Goal: Task Accomplishment & Management: Use online tool/utility

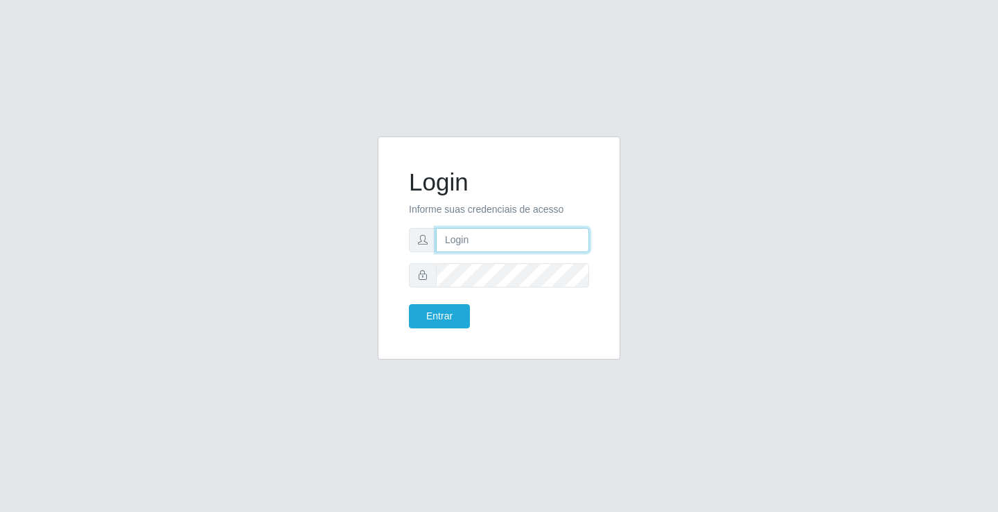
click at [524, 240] on input "text" at bounding box center [512, 240] width 153 height 24
type input "zivaneide@ideal"
click at [409, 304] on button "Entrar" at bounding box center [439, 316] width 61 height 24
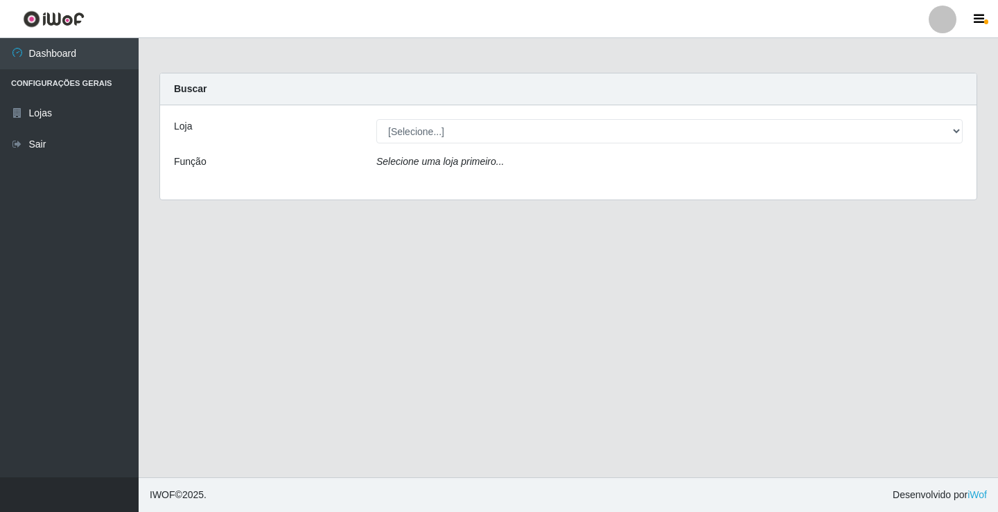
click at [455, 315] on main "Carregando... Buscar Loja [Selecione...] Ideal - Conceição Função Selecione uma…" at bounding box center [568, 257] width 859 height 439
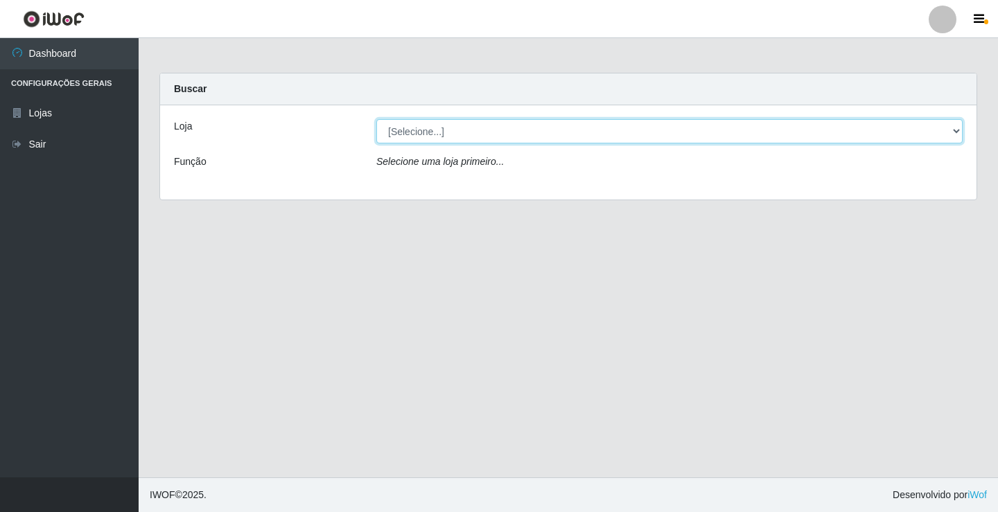
click at [958, 131] on select "[Selecione...] Ideal - Conceição" at bounding box center [669, 131] width 586 height 24
select select "231"
click at [376, 119] on select "[Selecione...] Ideal - Conceição" at bounding box center [669, 131] width 586 height 24
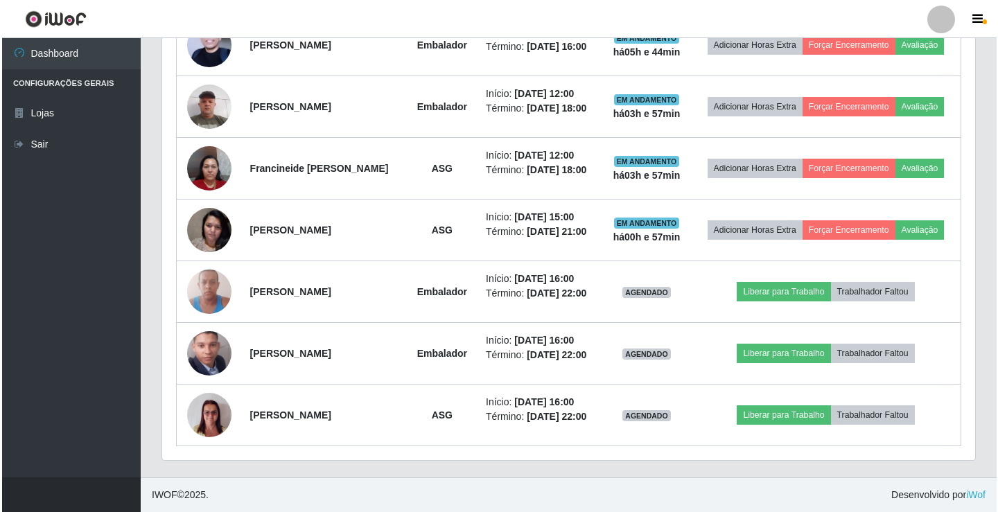
scroll to position [666, 0]
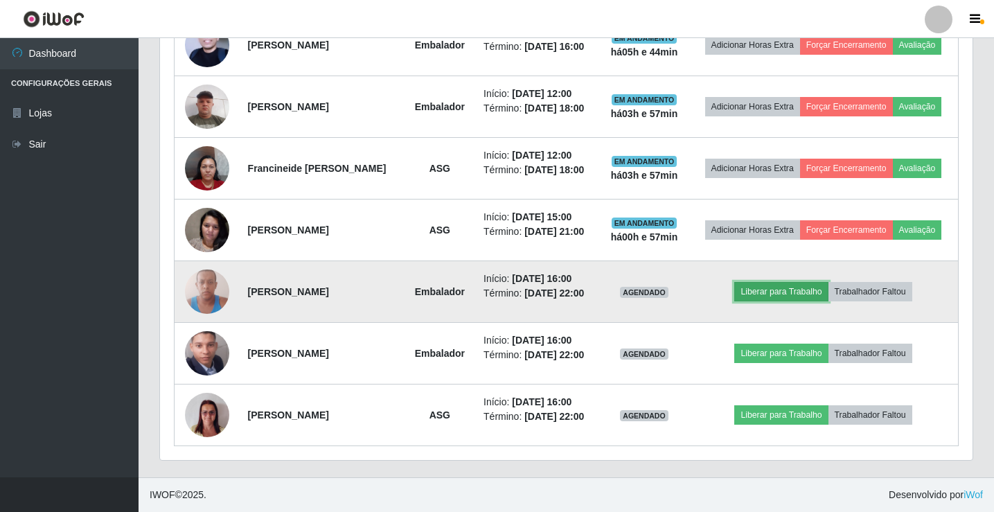
click at [799, 282] on button "Liberar para Trabalho" at bounding box center [781, 291] width 94 height 19
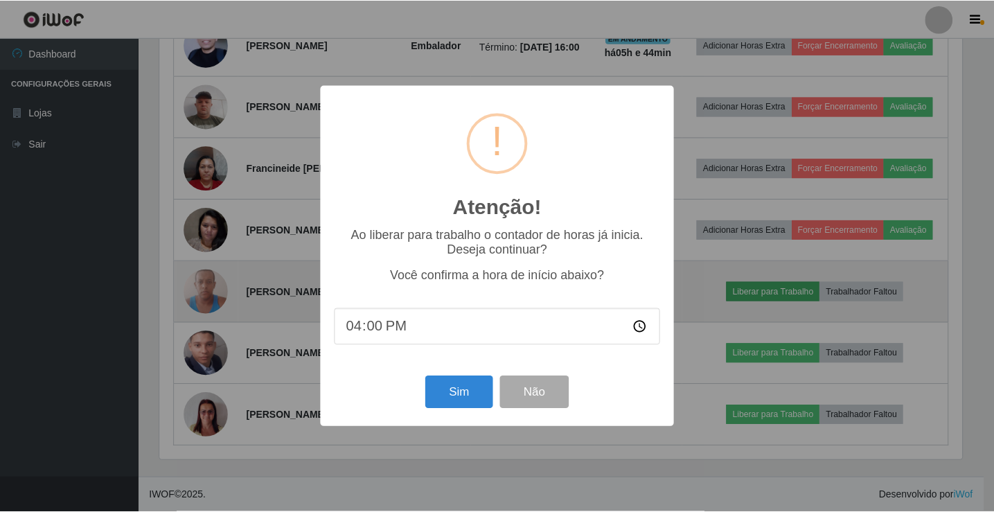
scroll to position [288, 806]
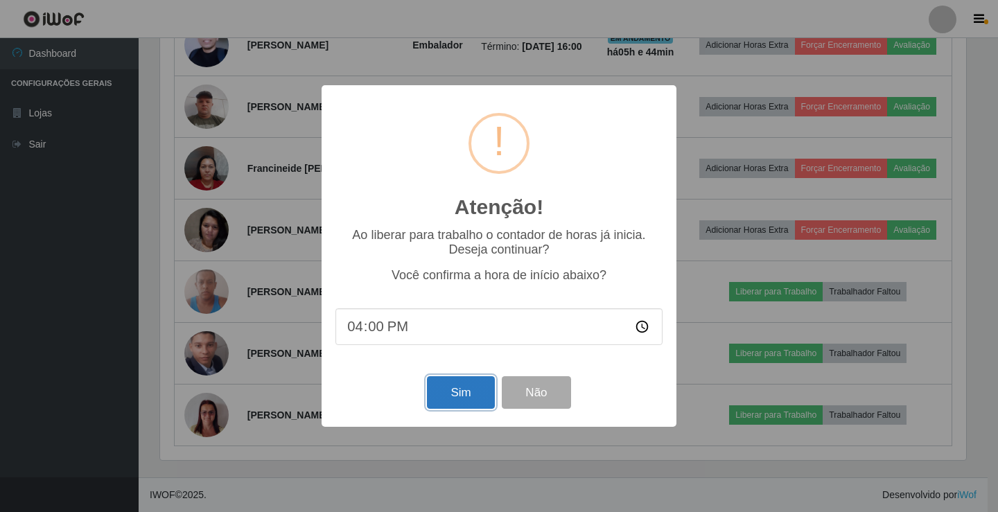
click at [466, 394] on button "Sim" at bounding box center [460, 392] width 67 height 33
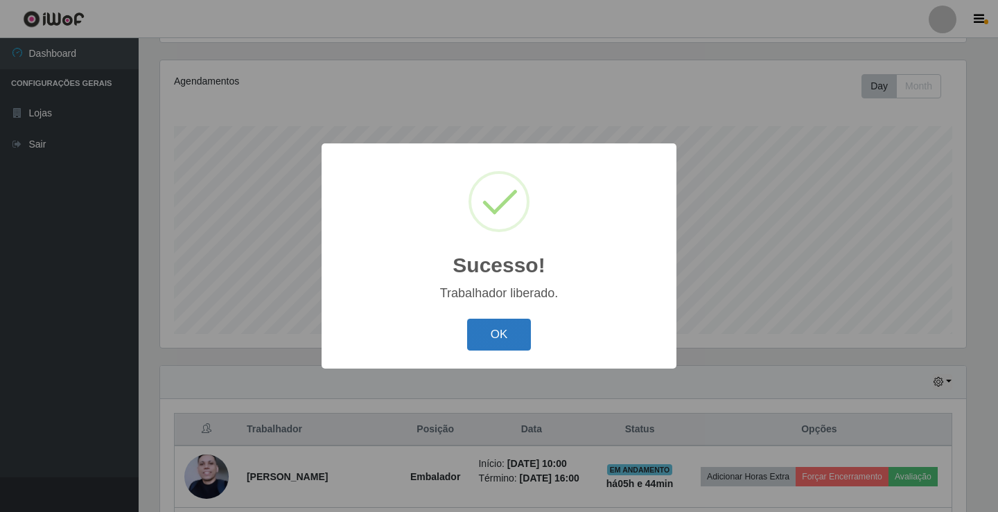
click at [502, 328] on button "OK" at bounding box center [499, 335] width 64 height 33
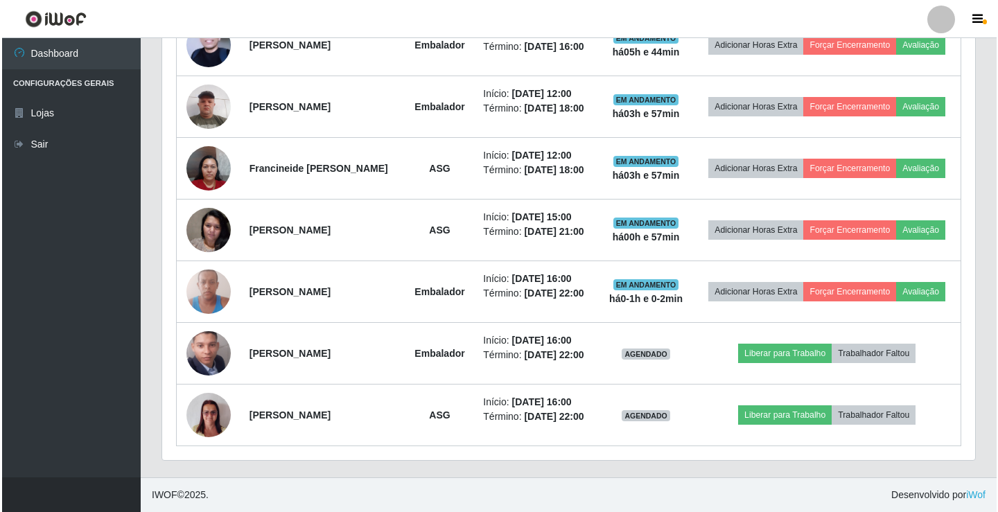
scroll to position [666, 0]
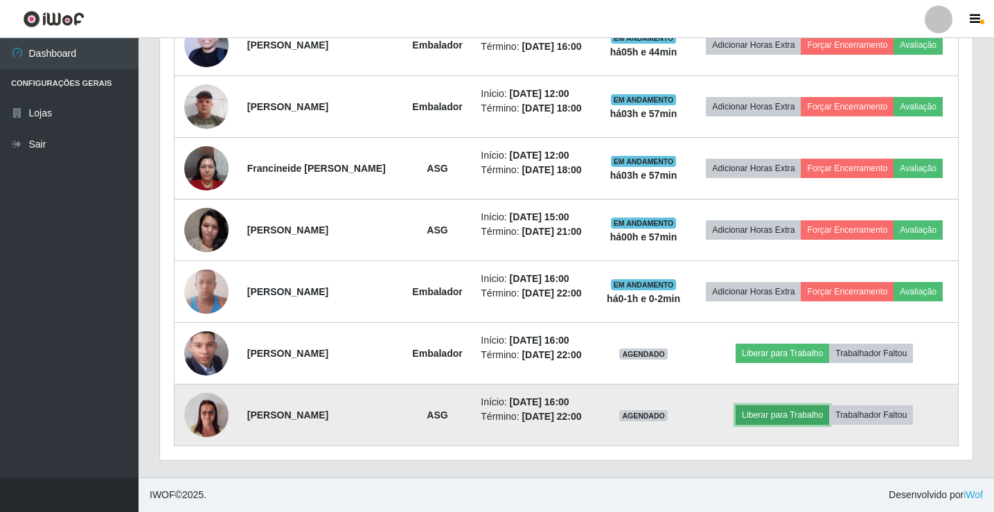
click at [775, 412] on button "Liberar para Trabalho" at bounding box center [783, 414] width 94 height 19
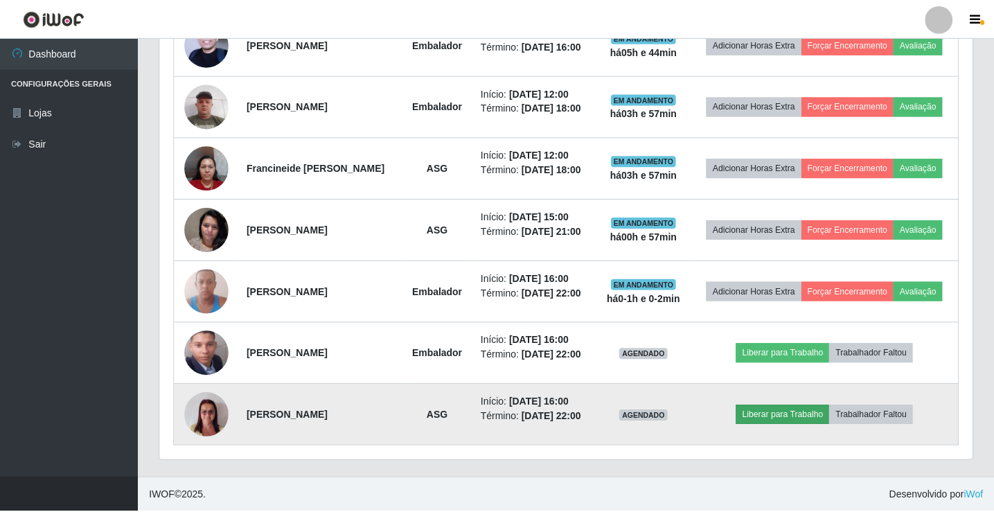
scroll to position [288, 806]
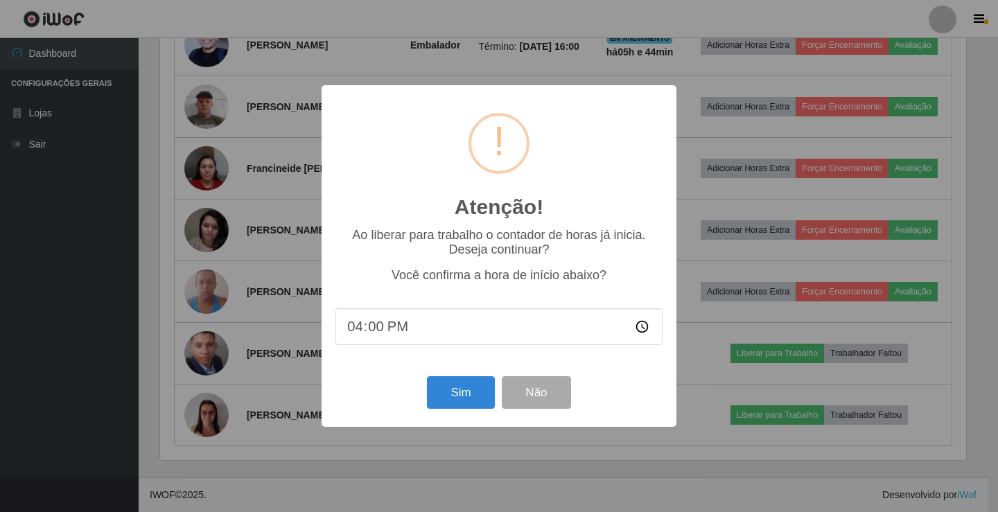
click at [775, 411] on div "Atenção! × Ao liberar para trabalho o contador de horas já inicia. Deseja conti…" at bounding box center [499, 256] width 998 height 512
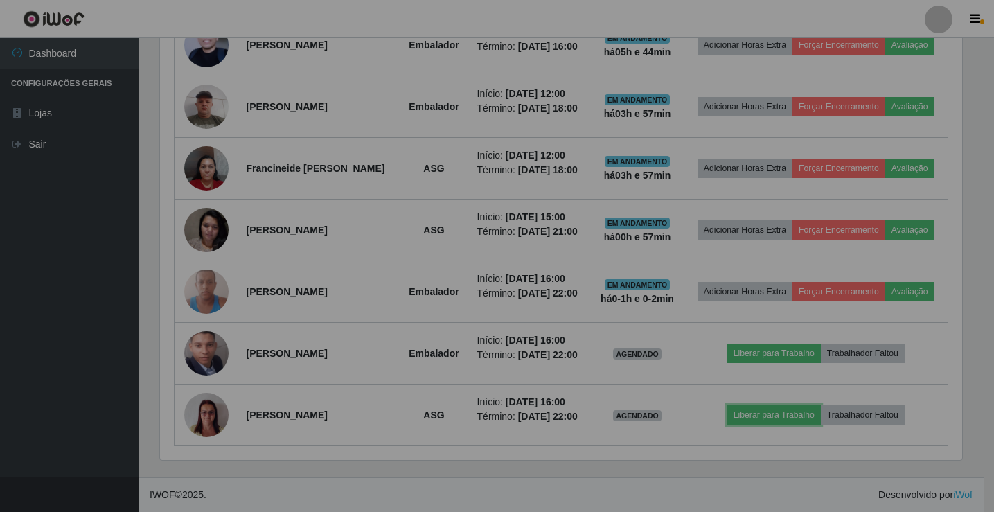
scroll to position [288, 813]
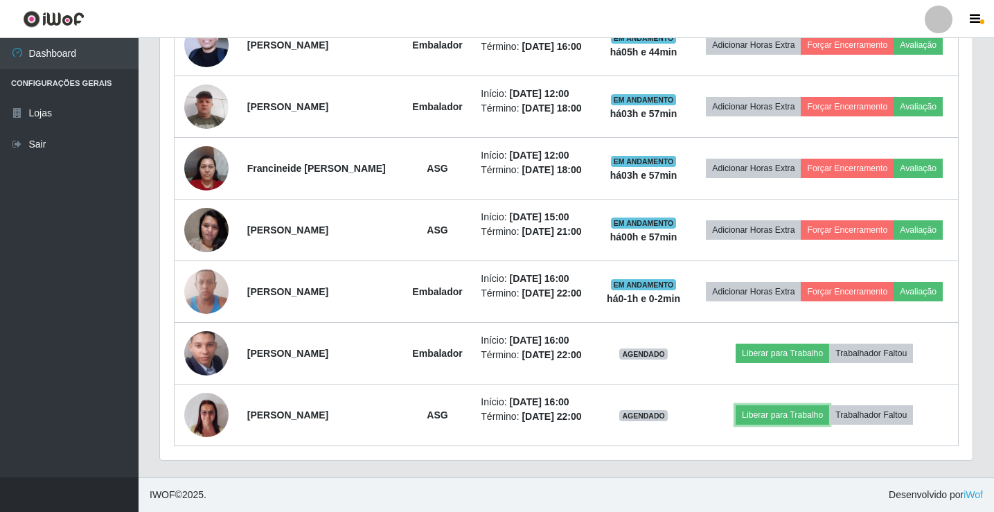
click at [775, 411] on button "Liberar para Trabalho" at bounding box center [783, 414] width 94 height 19
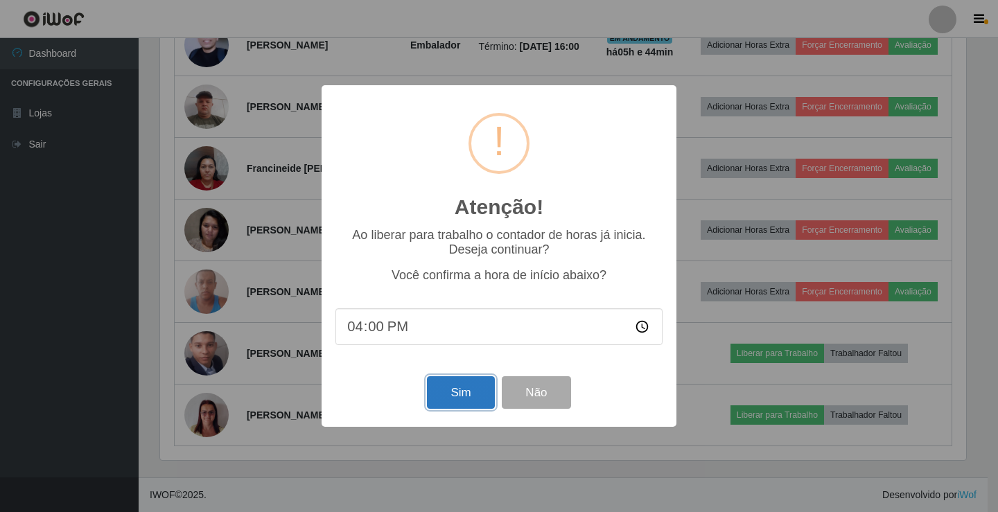
click at [481, 400] on button "Sim" at bounding box center [460, 392] width 67 height 33
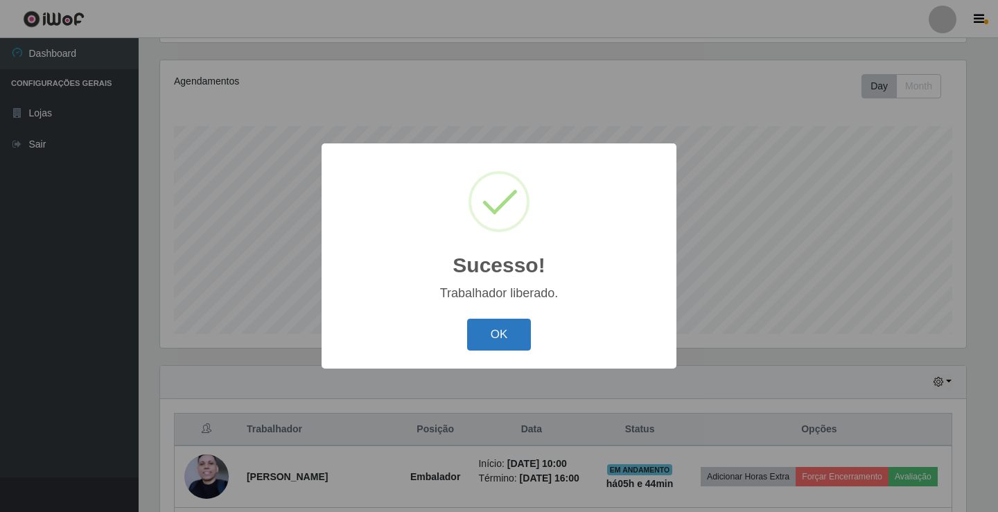
click at [508, 325] on button "OK" at bounding box center [499, 335] width 64 height 33
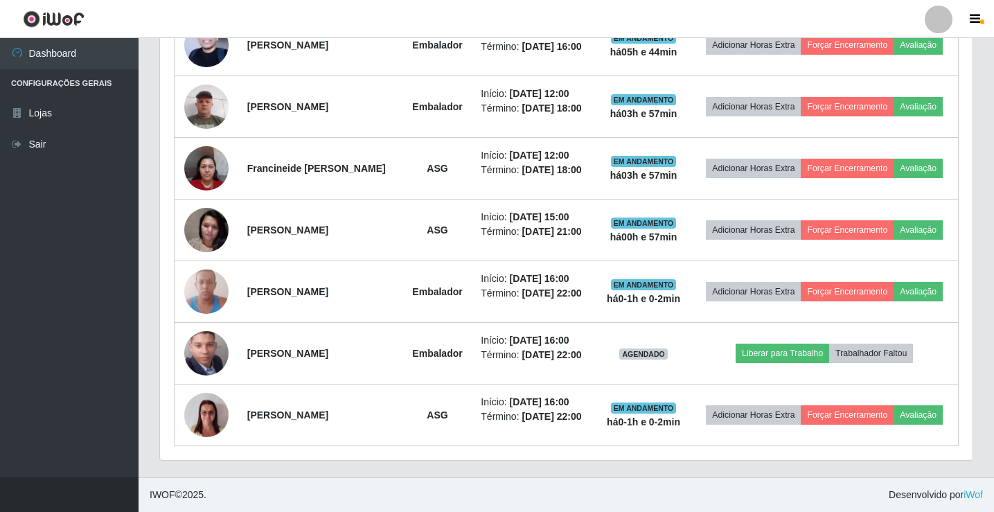
scroll to position [666, 0]
click at [67, 147] on link "Sair" at bounding box center [69, 144] width 139 height 31
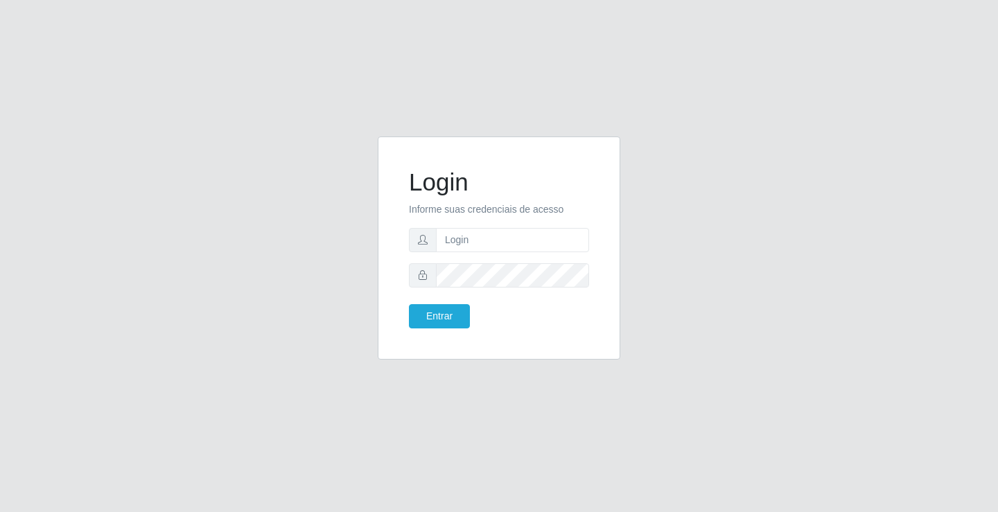
click at [741, 276] on div "Login Informe suas credenciais de acesso Entrar" at bounding box center [499, 256] width 790 height 240
click at [495, 244] on input "text" at bounding box center [512, 240] width 153 height 24
click at [514, 236] on input "text" at bounding box center [512, 240] width 153 height 24
type input "zivaneide@ideal"
click at [409, 304] on button "Entrar" at bounding box center [439, 316] width 61 height 24
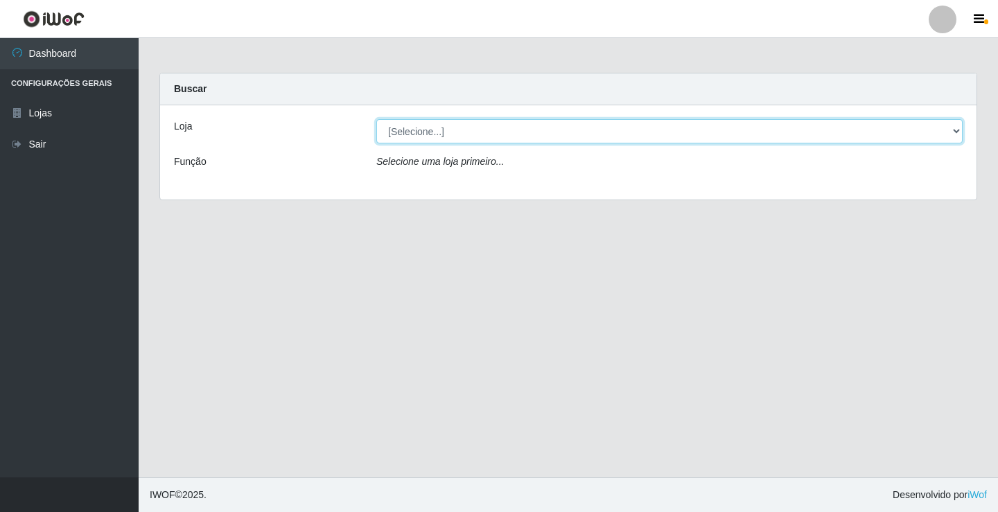
click at [957, 129] on select "[Selecione...] Ideal - Conceição" at bounding box center [669, 131] width 586 height 24
select select "231"
click at [376, 119] on select "[Selecione...] Ideal - Conceição" at bounding box center [669, 131] width 586 height 24
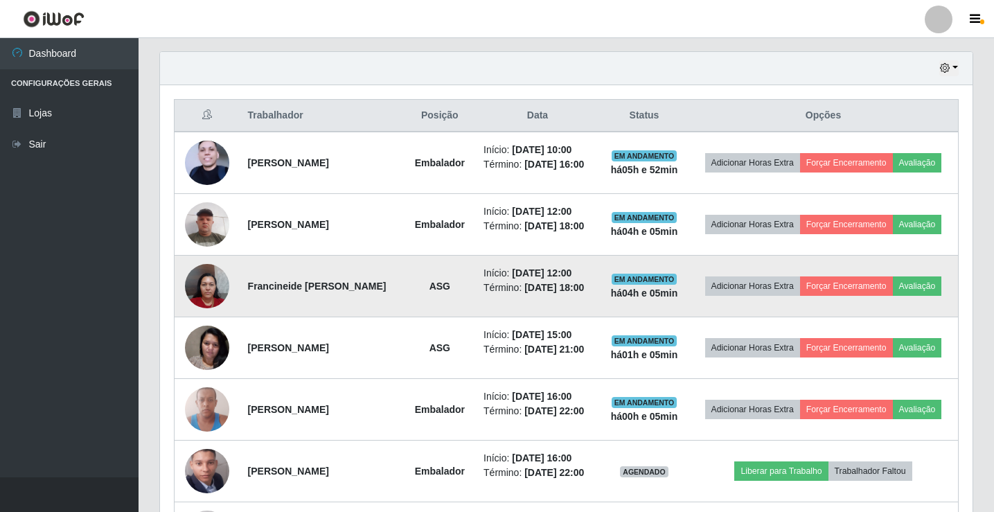
scroll to position [458, 0]
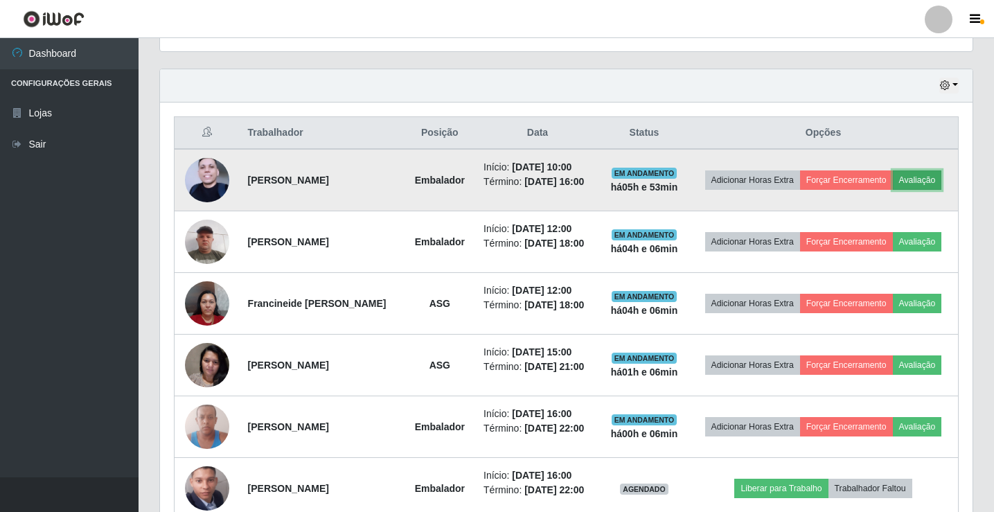
click at [893, 190] on button "Avaliação" at bounding box center [917, 179] width 49 height 19
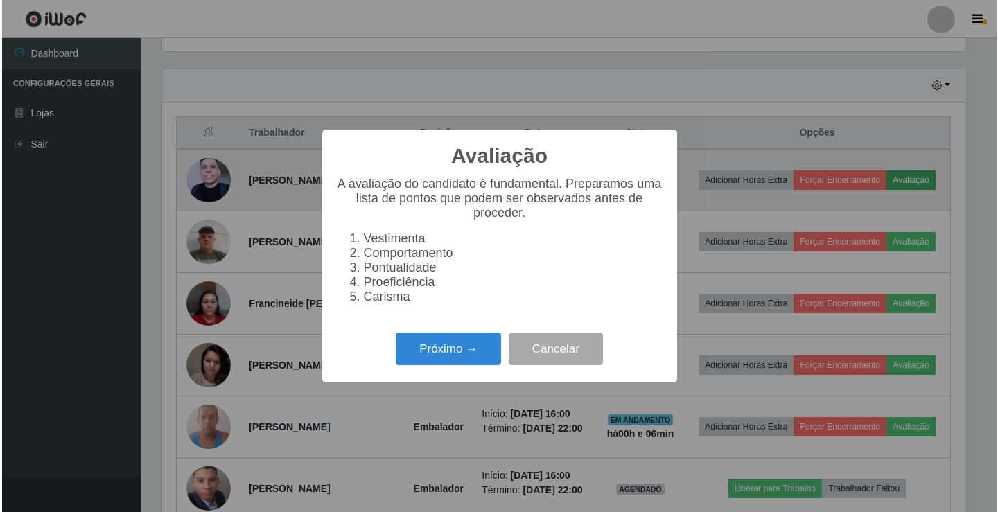
scroll to position [288, 806]
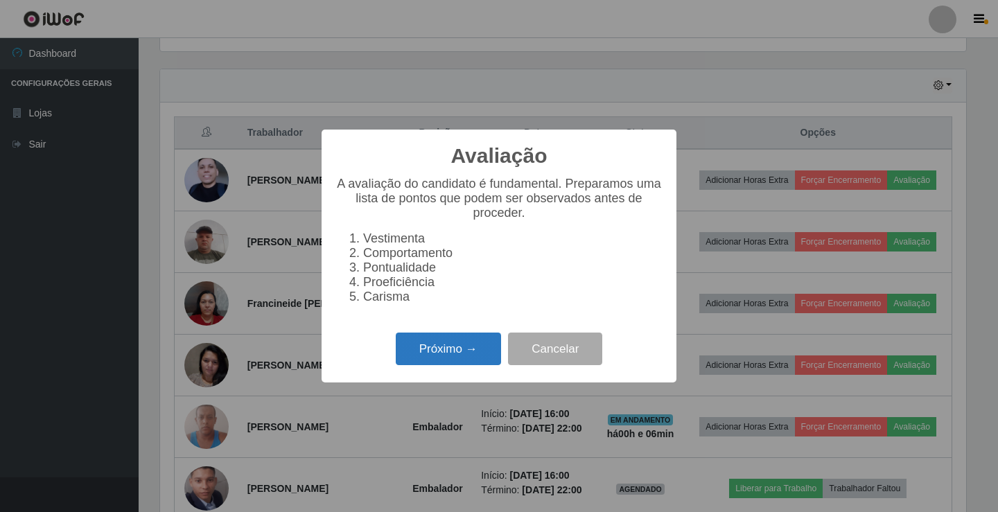
click at [460, 351] on button "Próximo →" at bounding box center [448, 349] width 105 height 33
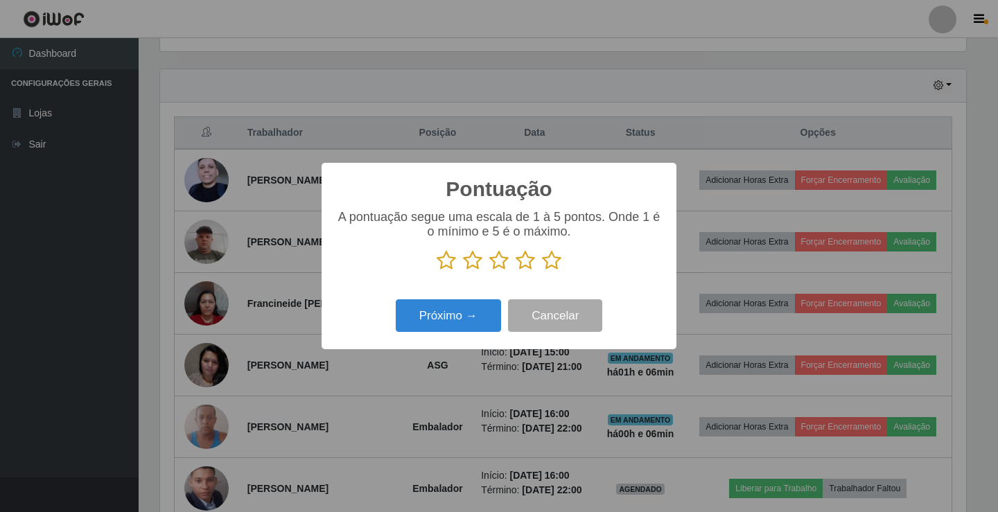
scroll to position [692500, 691981]
click at [523, 263] on icon at bounding box center [524, 260] width 19 height 21
click at [515, 271] on input "radio" at bounding box center [515, 271] width 0 height 0
click at [486, 312] on button "Próximo →" at bounding box center [448, 315] width 105 height 33
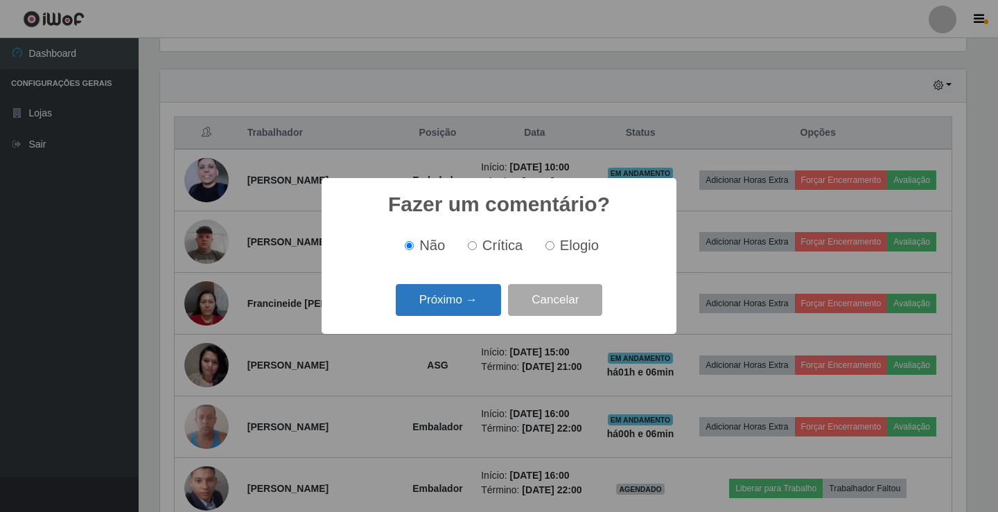
click at [486, 303] on button "Próximo →" at bounding box center [448, 300] width 105 height 33
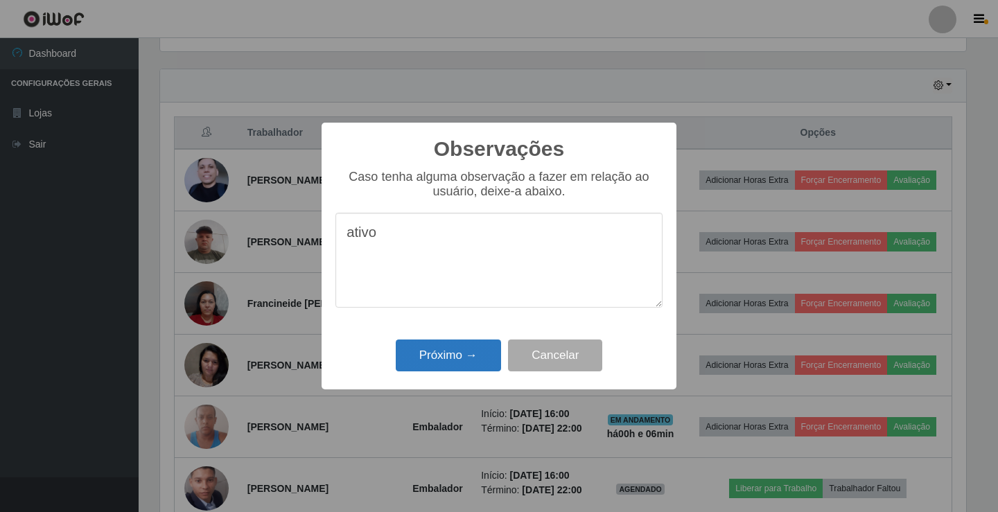
type textarea "ativo"
click at [471, 362] on button "Próximo →" at bounding box center [448, 355] width 105 height 33
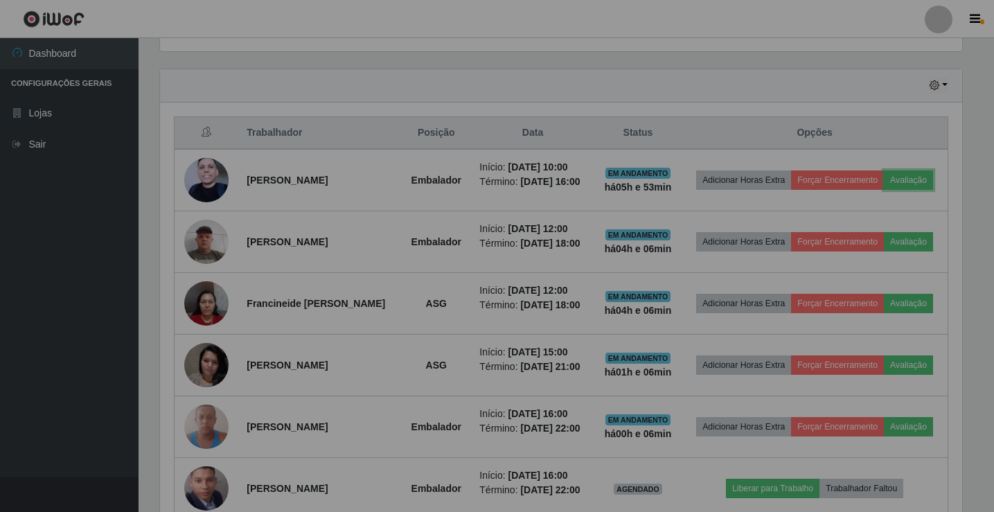
scroll to position [288, 813]
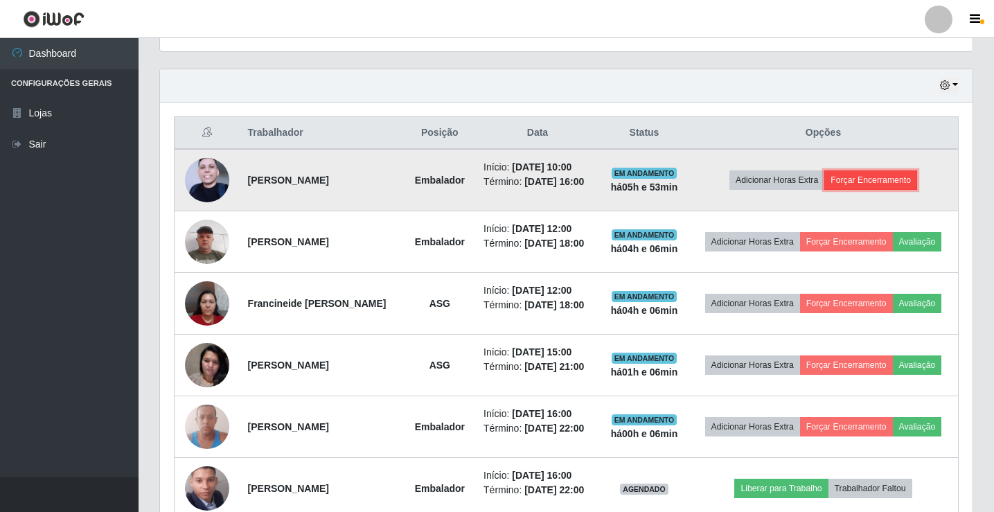
click at [870, 187] on button "Forçar Encerramento" at bounding box center [870, 179] width 93 height 19
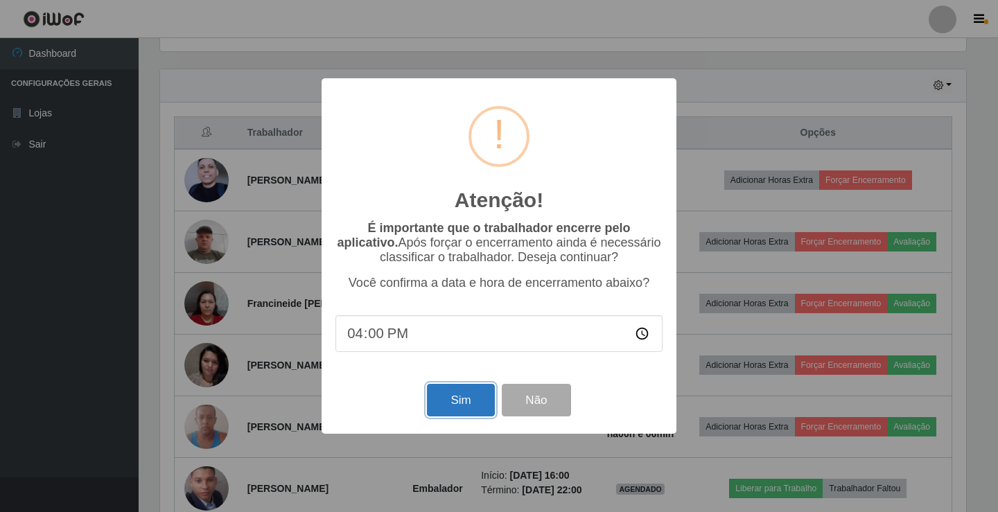
click at [452, 399] on button "Sim" at bounding box center [460, 400] width 67 height 33
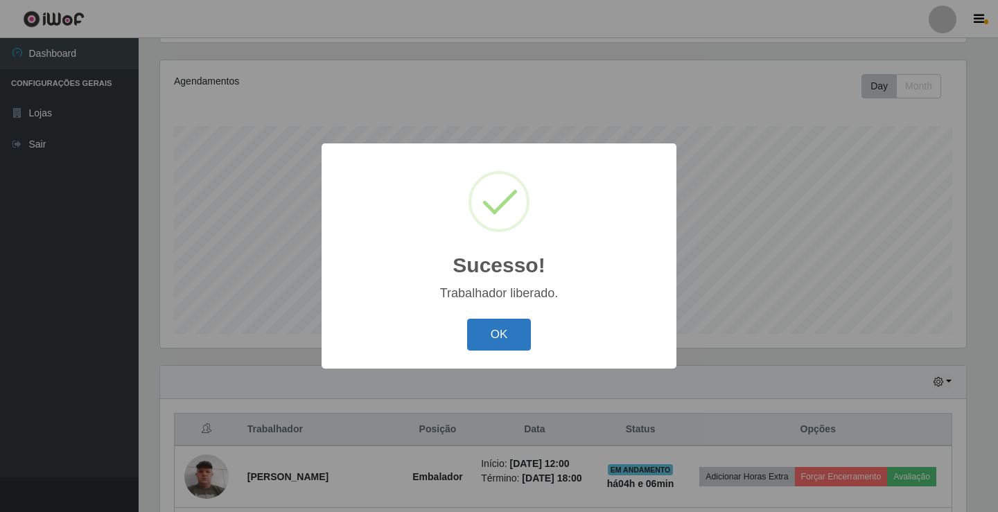
click at [498, 328] on button "OK" at bounding box center [499, 335] width 64 height 33
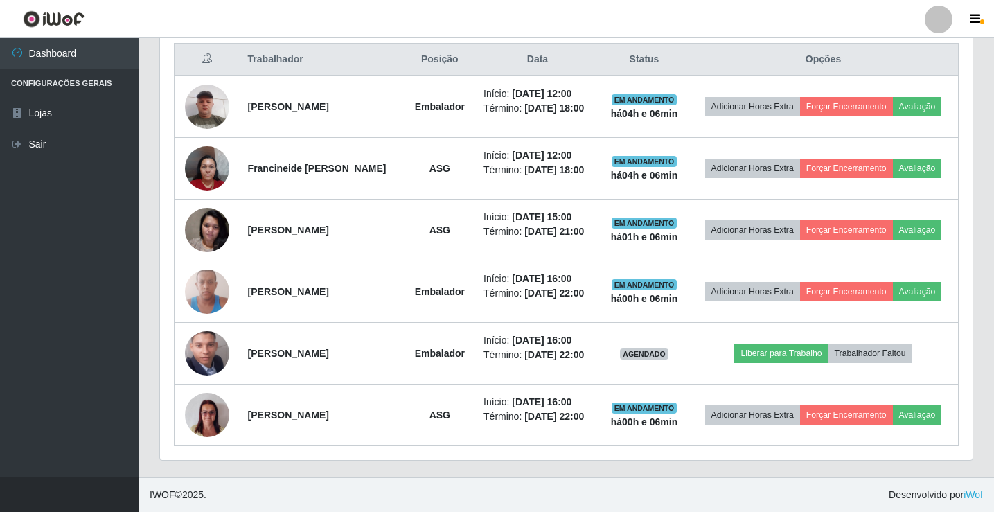
scroll to position [594, 0]
click at [84, 157] on link "Sair" at bounding box center [69, 144] width 139 height 31
